Goal: Find specific page/section: Find specific page/section

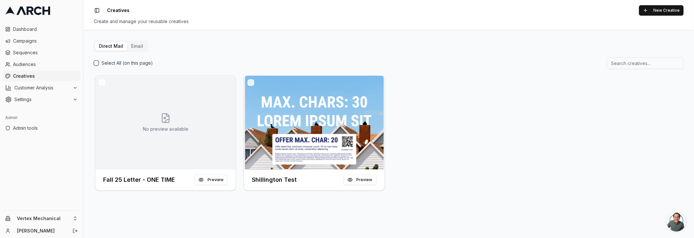
click at [281, 51] on div "Direct Mail Email Select All (on this page) No preview available Fall 25 Letter…" at bounding box center [389, 116] width 590 height 152
click at [221, 179] on button "Preview" at bounding box center [211, 180] width 34 height 10
click at [69, 220] on html "Dashboard Campaigns Sequences Audiences Creatives Customer Analysis Settings Ad…" at bounding box center [347, 119] width 694 height 238
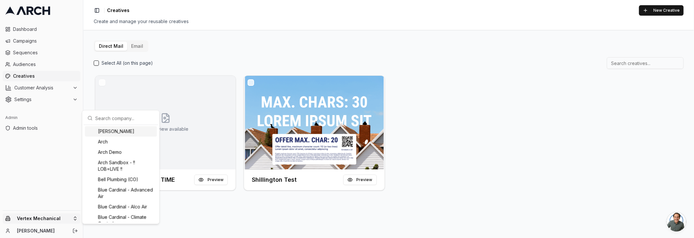
click at [132, 117] on input "text" at bounding box center [124, 118] width 59 height 13
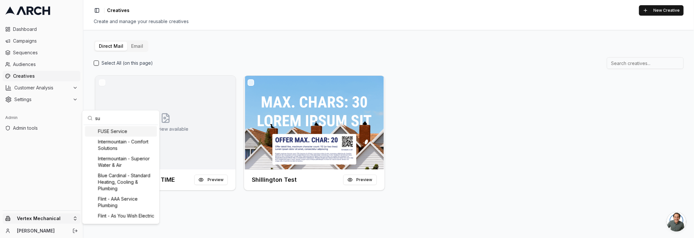
type input "s"
type input "my"
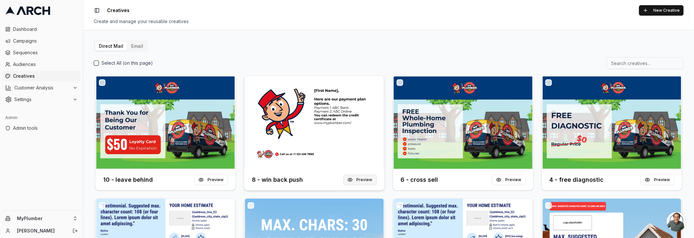
click at [357, 179] on button "Preview" at bounding box center [360, 180] width 34 height 10
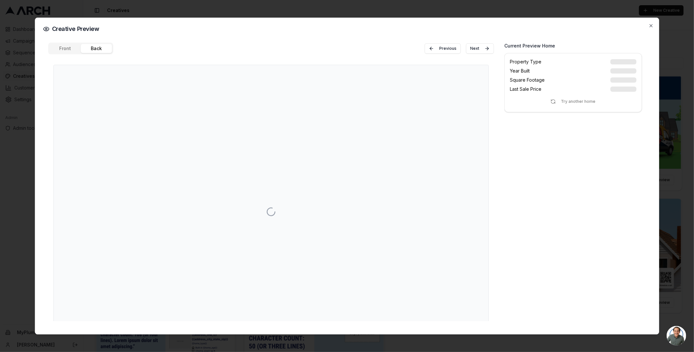
click at [84, 79] on div "Front Back Previous Next" at bounding box center [271, 182] width 446 height 279
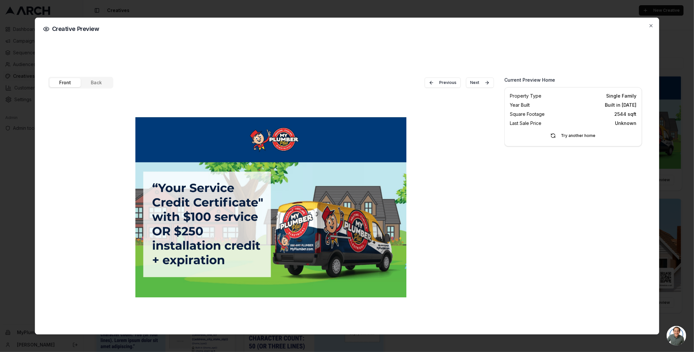
click at [66, 81] on button "Front" at bounding box center [64, 82] width 31 height 9
click at [654, 26] on icon "button" at bounding box center [651, 25] width 5 height 5
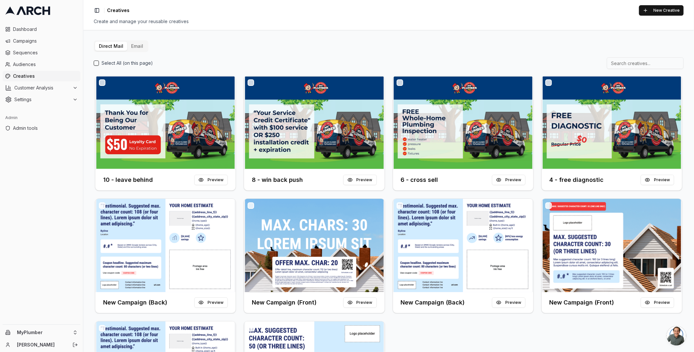
click at [139, 44] on button "Email" at bounding box center [137, 46] width 20 height 9
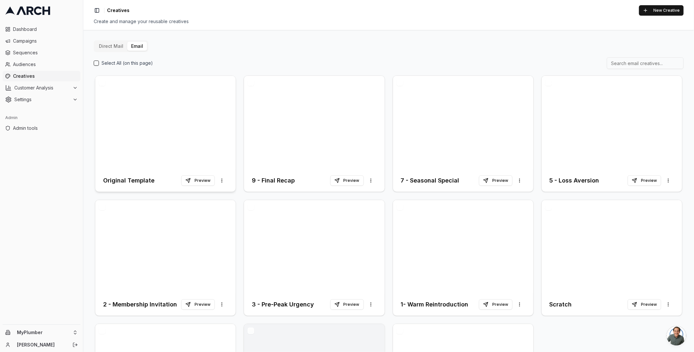
click at [183, 121] on div at bounding box center [165, 123] width 140 height 94
click at [198, 182] on button "Preview" at bounding box center [198, 180] width 34 height 10
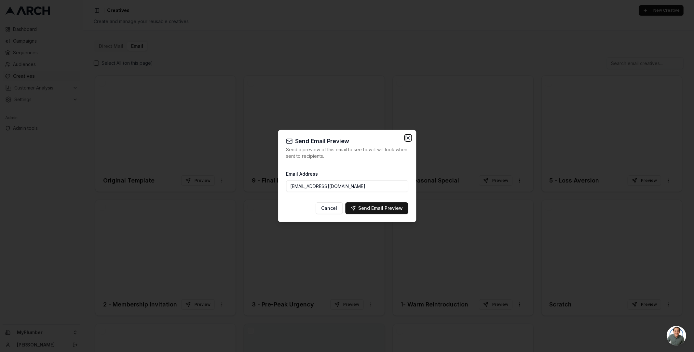
click at [408, 140] on icon "button" at bounding box center [408, 137] width 5 height 5
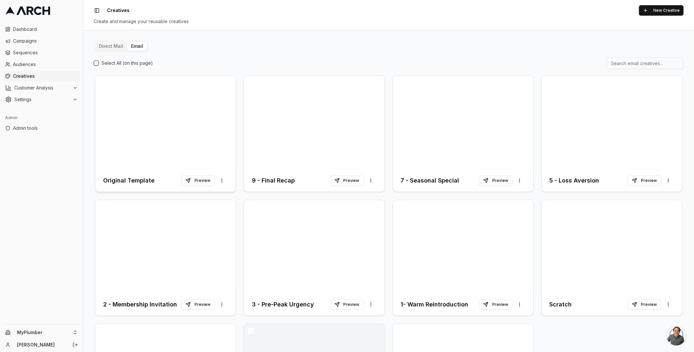
scroll to position [20, 0]
